Goal: Use online tool/utility: Use online tool/utility

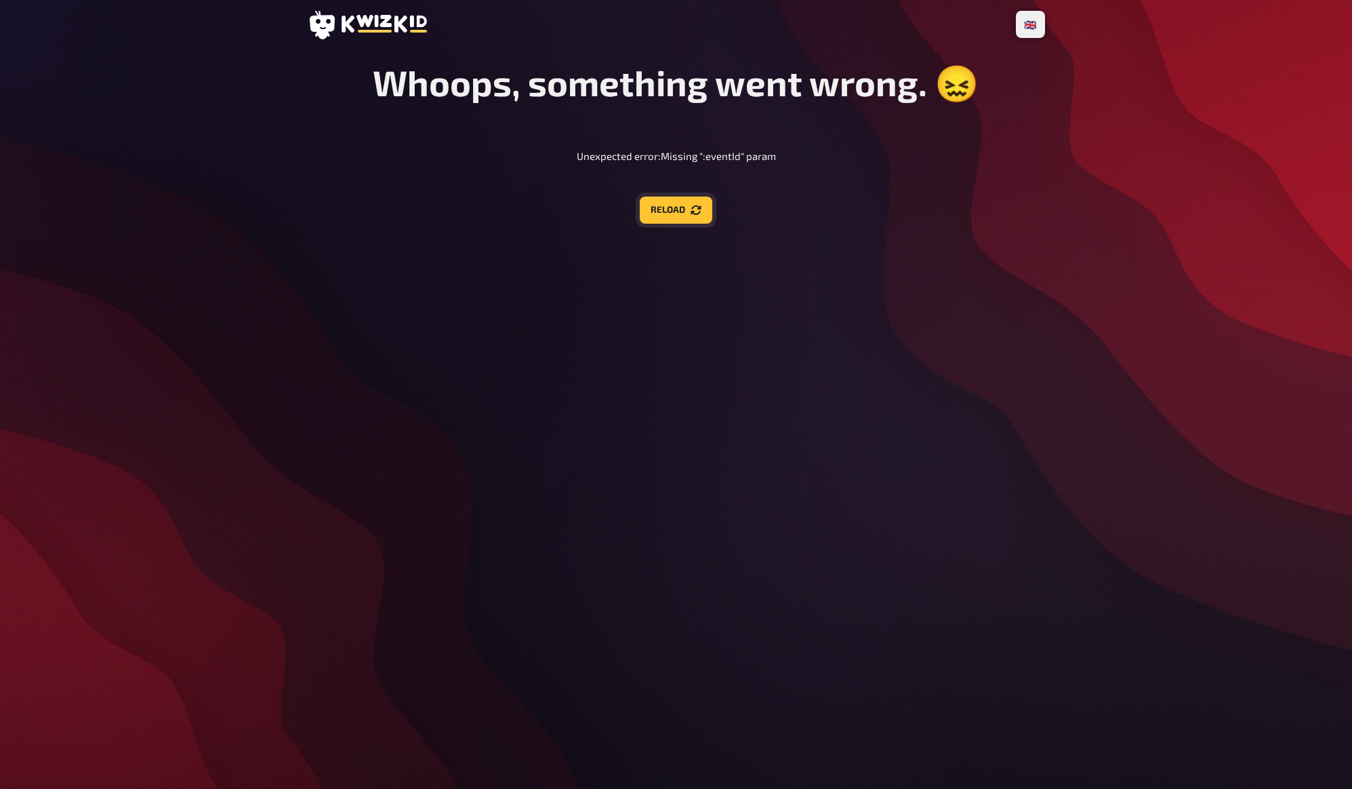
click at [675, 212] on button "Reload" at bounding box center [676, 210] width 73 height 27
click at [717, 292] on div "🇩🇪 Deutsch 🇬🇧 English 🇳🇱 Nederlands Whoops, something went wrong. 😖 Unexpected …" at bounding box center [676, 394] width 759 height 789
click at [722, 317] on div "🇩🇪 Deutsch 🇬🇧 English 🇳🇱 Nederlands Whoops, something went wrong. 😖 Unexpected …" at bounding box center [676, 394] width 759 height 789
click at [662, 268] on div "🇩🇪 Deutsch 🇬🇧 English 🇳🇱 Nederlands Whoops, something went wrong. 😖 Unexpected …" at bounding box center [676, 394] width 759 height 789
click at [664, 285] on div "🇩🇪 Deutsch 🇬🇧 English 🇳🇱 Nederlands Whoops, something went wrong. 😖 Unexpected …" at bounding box center [676, 394] width 759 height 789
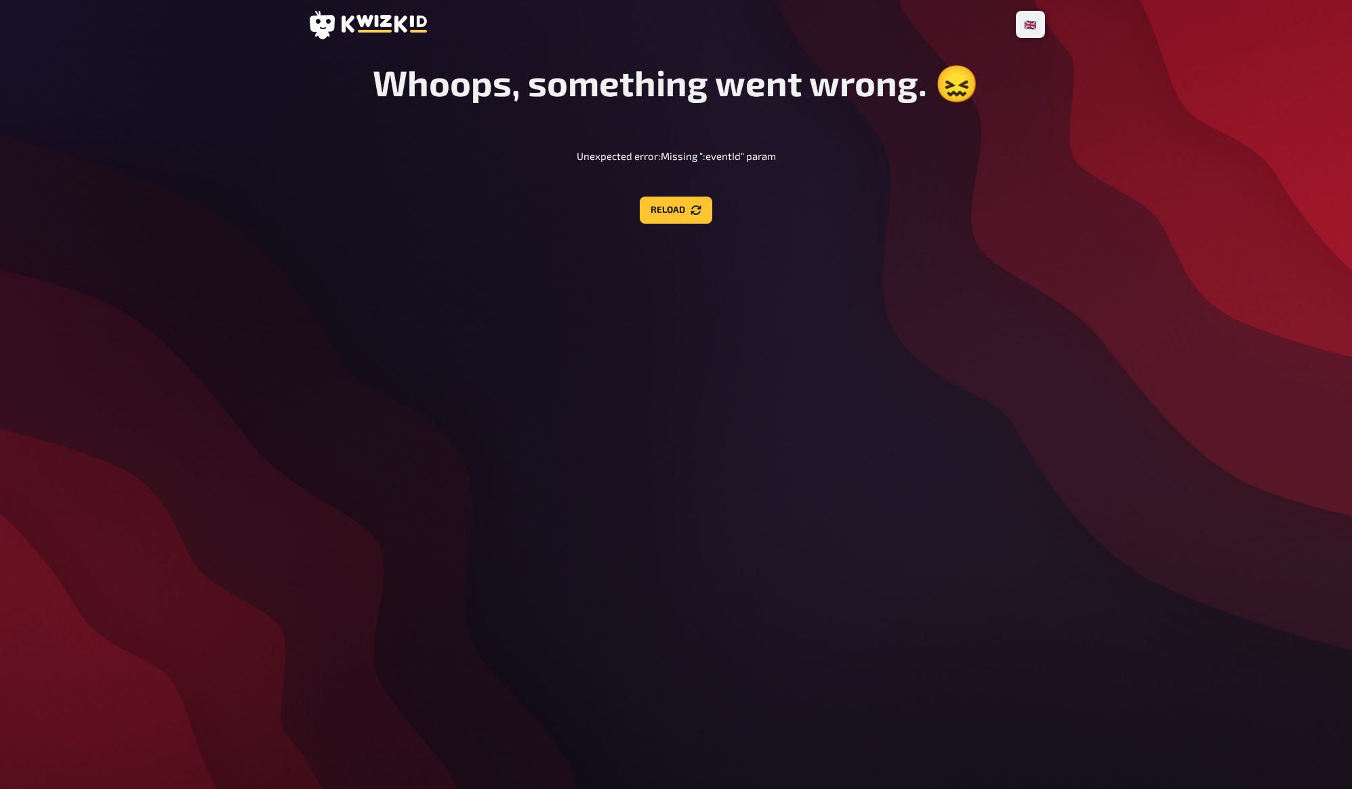
click at [584, 158] on p "Unexpected error: Missing ":eventId" param" at bounding box center [676, 156] width 199 height 16
click at [586, 161] on p "Unexpected error: Missing ":eventId" param" at bounding box center [676, 156] width 199 height 16
click at [586, 193] on div "Whoops, something went wrong. 😖 Unexpected error: Missing ":eventId" param Relo…" at bounding box center [677, 142] width 738 height 163
click at [492, 166] on div "Whoops, something went wrong. 😖 Unexpected error: Missing ":eventId" param Relo…" at bounding box center [677, 142] width 738 height 163
click at [267, 384] on div "🇩🇪 Deutsch 🇬🇧 English 🇳🇱 Nederlands Whoops, something went wrong. 😖 Unexpected …" at bounding box center [676, 394] width 1352 height 789
